Goal: Information Seeking & Learning: Find specific fact

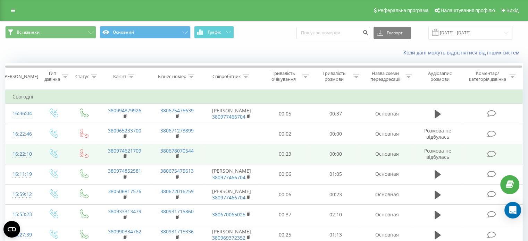
click at [491, 153] on icon at bounding box center [491, 154] width 9 height 7
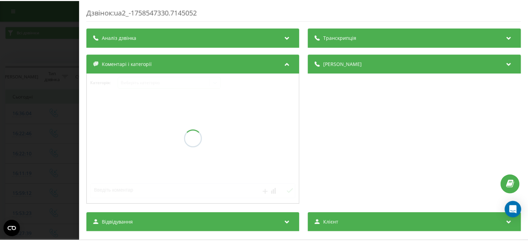
scroll to position [104, 0]
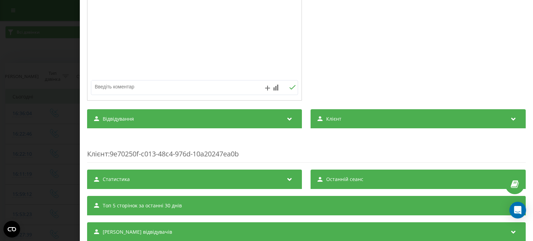
click at [122, 120] on span "Відвідування" at bounding box center [118, 119] width 31 height 7
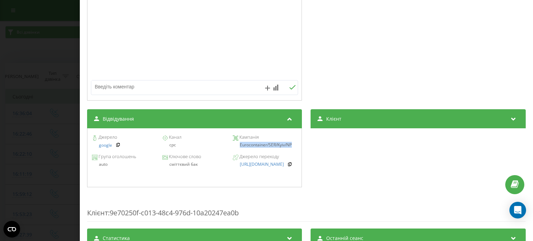
drag, startPoint x: 236, startPoint y: 144, endPoint x: 296, endPoint y: 146, distance: 60.4
click at [296, 146] on div "Джерело google Канал cpc Кампанія Eurocontainer/SER/Kyiv/NP Група оголошень aut…" at bounding box center [194, 157] width 215 height 59
copy div "Eurocontainer/SER/Kyiv/NP"
click at [0, 86] on div "Дзвінок : ua2_-1758547330.7145052 Транскрипція Для AI-аналізу майбутніх дзвінкі…" at bounding box center [266, 120] width 533 height 241
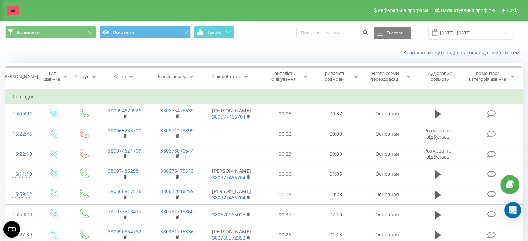
click at [17, 9] on link at bounding box center [13, 11] width 12 height 10
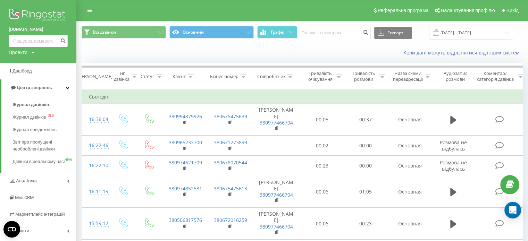
click at [41, 10] on img at bounding box center [38, 15] width 59 height 17
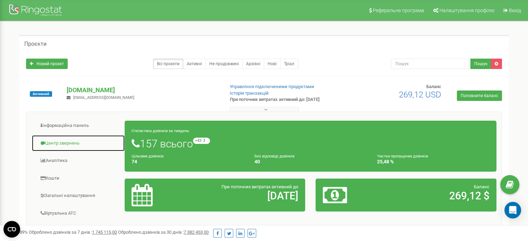
click at [69, 147] on link "Центр звернень" at bounding box center [78, 143] width 93 height 17
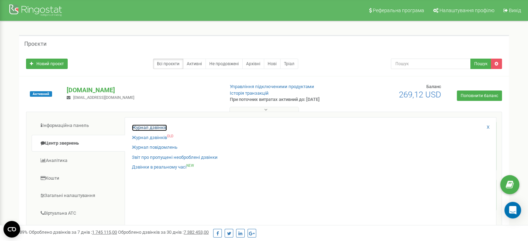
click at [140, 129] on link "Журнал дзвінків" at bounding box center [149, 128] width 35 height 7
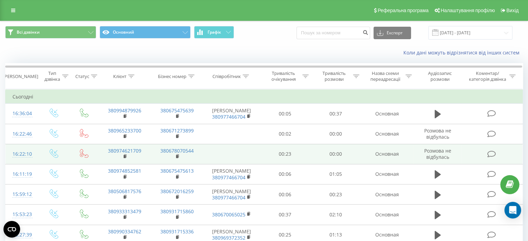
click at [493, 154] on icon at bounding box center [491, 154] width 9 height 7
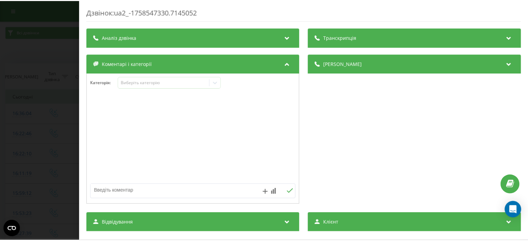
scroll to position [126, 0]
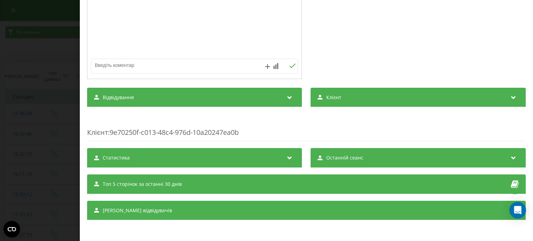
click at [126, 95] on span "Відвідування" at bounding box center [118, 97] width 31 height 7
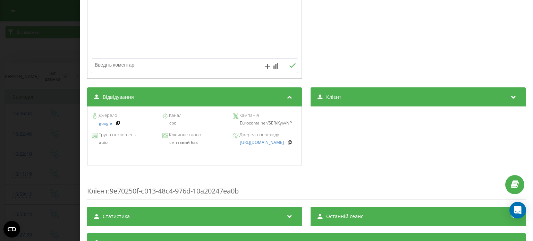
click at [42, 53] on div "Дзвінок : ua2_-1758547330.7145052 Транскрипція Для AI-аналізу майбутніх дзвінкі…" at bounding box center [266, 120] width 533 height 241
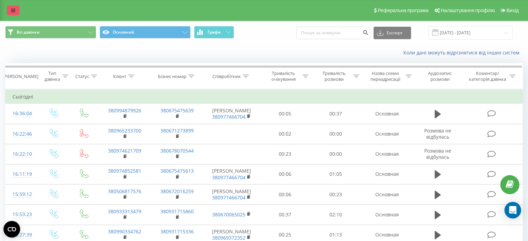
click at [14, 9] on icon at bounding box center [13, 10] width 4 height 5
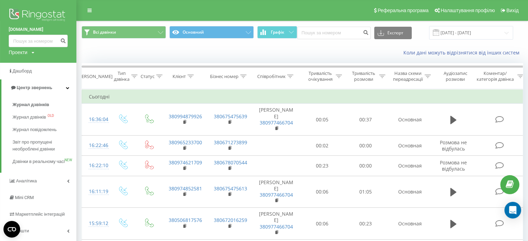
click at [36, 12] on img at bounding box center [38, 15] width 59 height 17
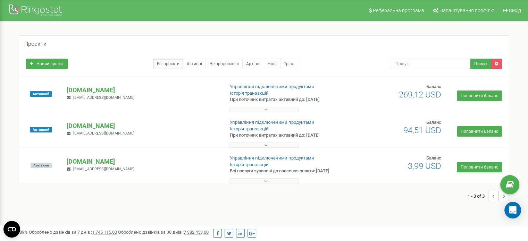
click at [103, 86] on p "[DOMAIN_NAME]" at bounding box center [143, 90] width 152 height 9
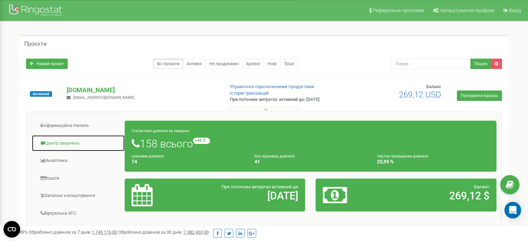
click at [69, 140] on link "Центр звернень" at bounding box center [78, 143] width 93 height 17
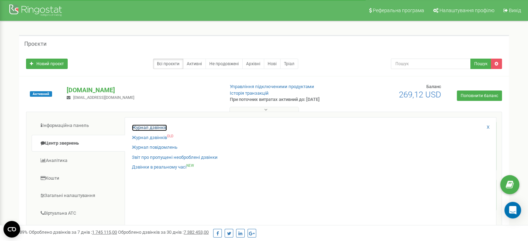
click at [142, 129] on link "Журнал дзвінків" at bounding box center [149, 128] width 35 height 7
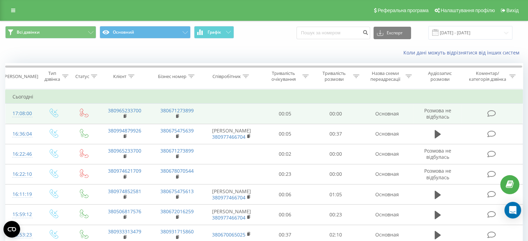
drag, startPoint x: 489, startPoint y: 111, endPoint x: 494, endPoint y: 112, distance: 5.2
click at [491, 111] on icon at bounding box center [491, 113] width 9 height 7
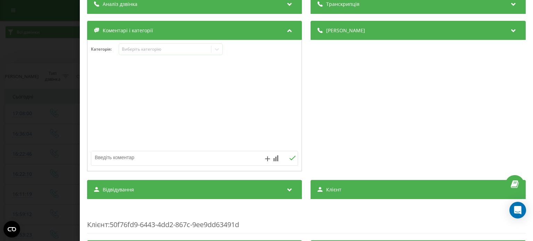
scroll to position [69, 0]
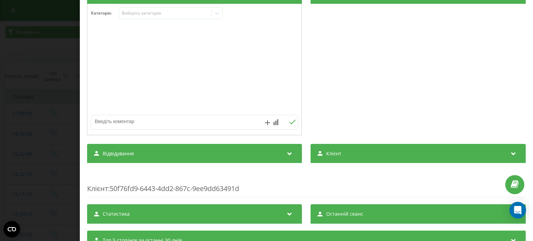
click at [121, 154] on span "Відвідування" at bounding box center [118, 153] width 31 height 7
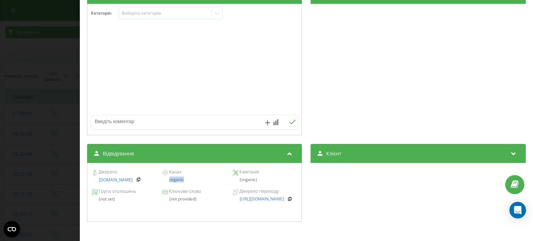
drag, startPoint x: 168, startPoint y: 182, endPoint x: 186, endPoint y: 181, distance: 18.4
click at [186, 181] on div "organic" at bounding box center [194, 179] width 64 height 5
copy div "organic"
